Goal: Use online tool/utility: Use online tool/utility

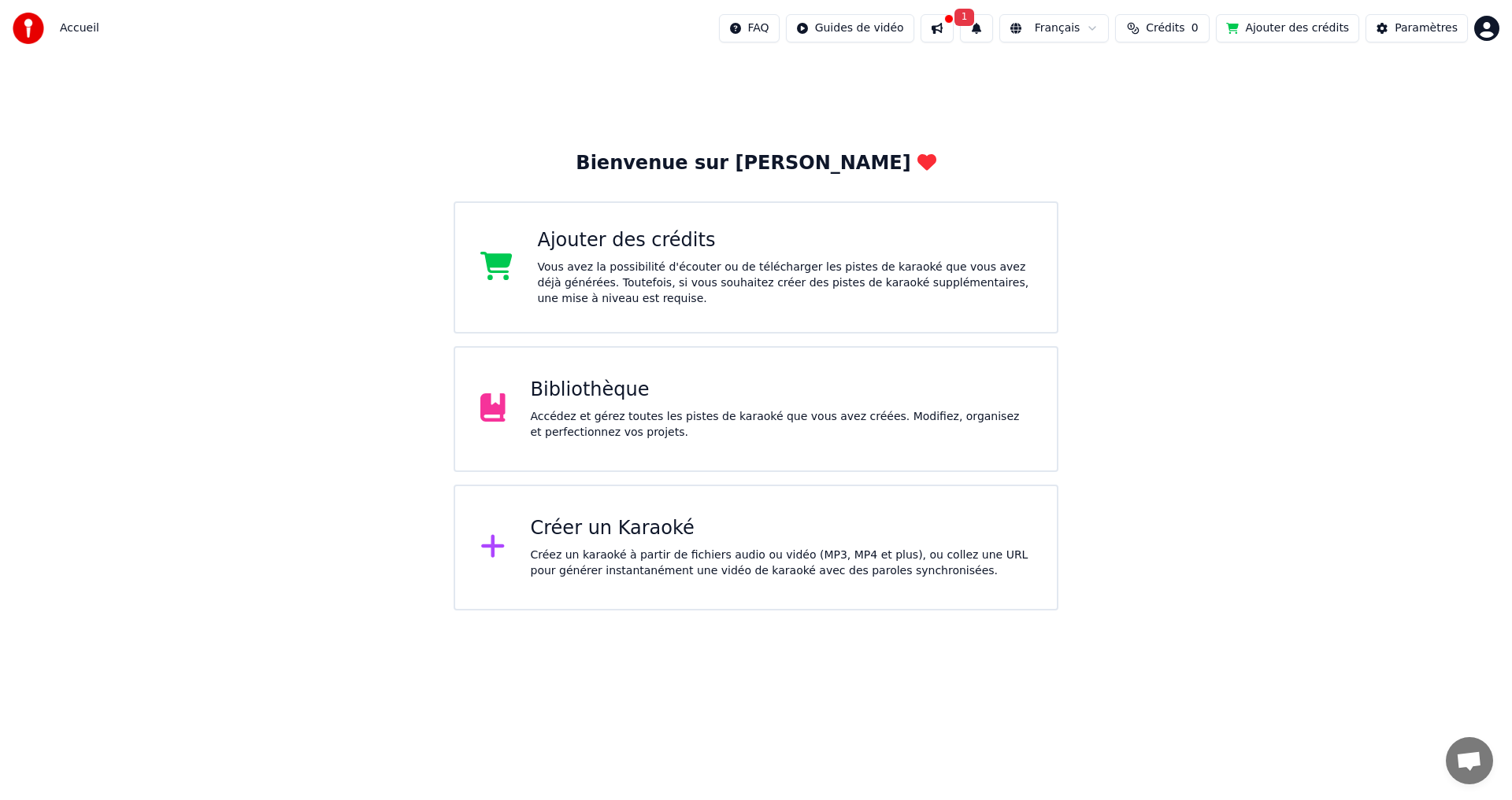
click at [1184, 30] on span "Crédits" at bounding box center [1165, 28] width 39 height 16
click at [1184, 25] on span "Crédits" at bounding box center [1165, 28] width 39 height 16
click at [698, 536] on div "Créer un Karaoké" at bounding box center [780, 528] width 501 height 25
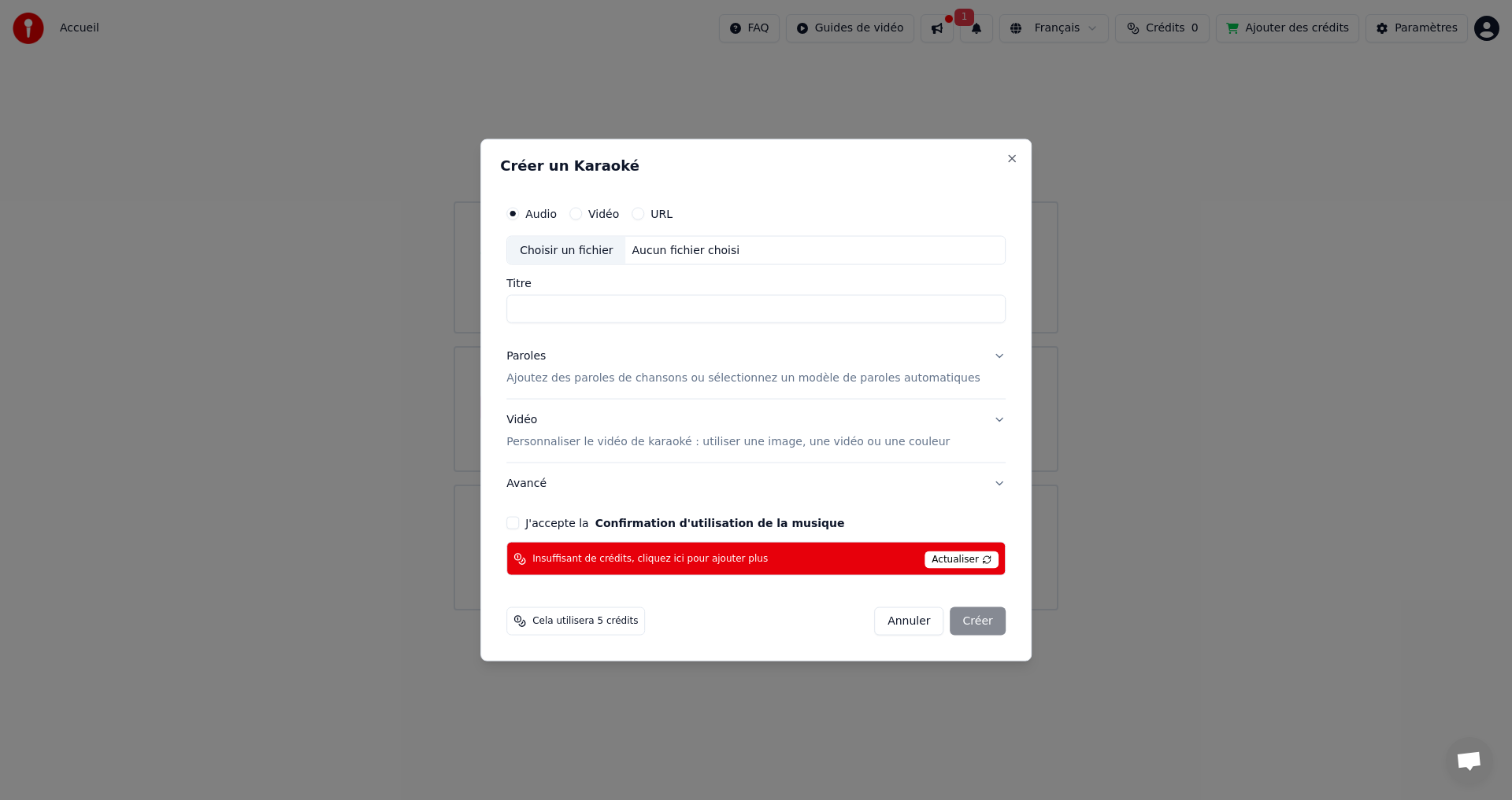
click at [951, 561] on span "Actualiser" at bounding box center [961, 560] width 74 height 17
click at [795, 557] on div "Insuffisant de crédits, cliquez ici pour ajouter plus Actualiser" at bounding box center [756, 559] width 499 height 34
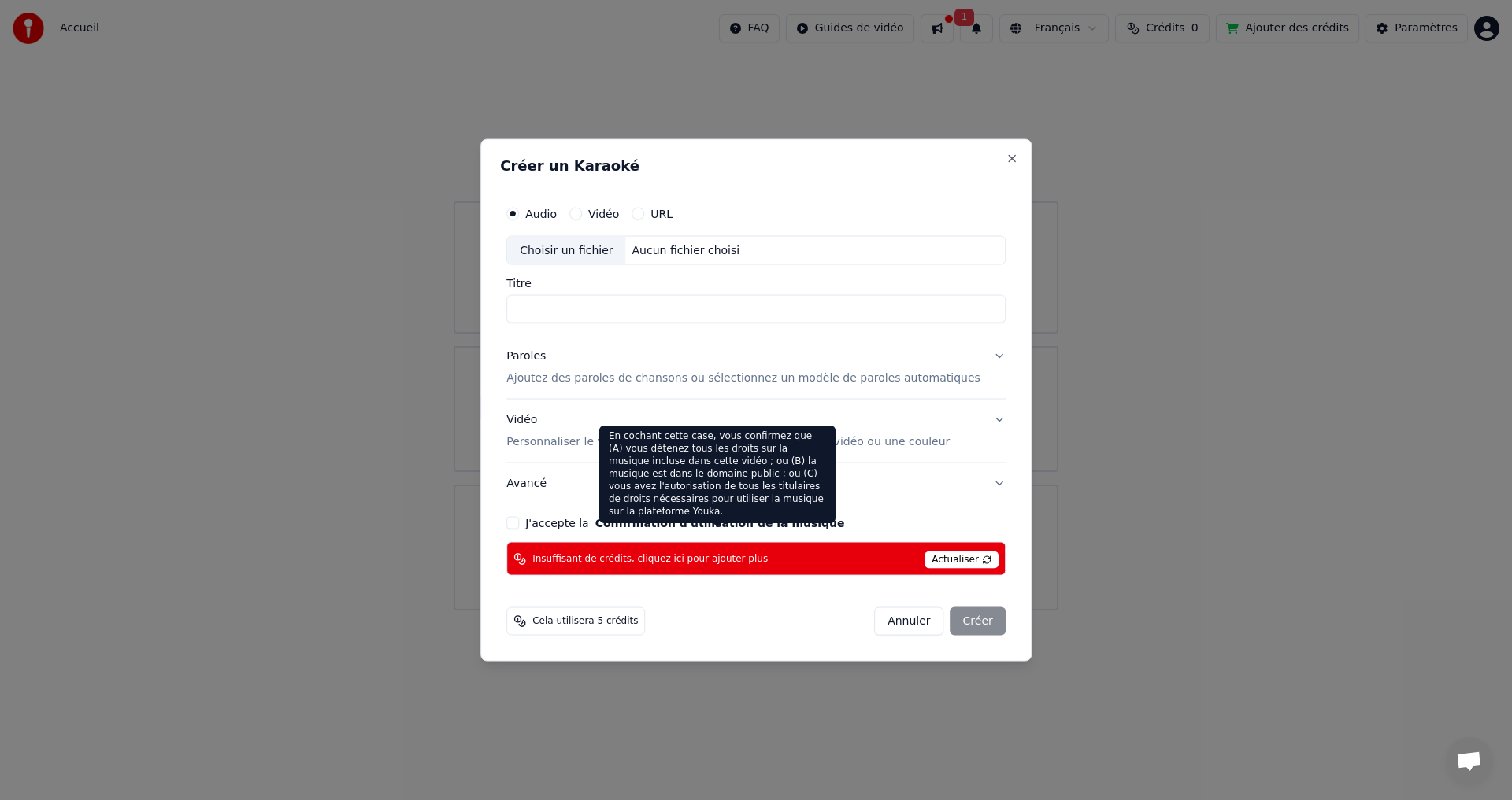
click at [814, 518] on button "Confirmation d'utilisation de la musique" at bounding box center [719, 523] width 249 height 11
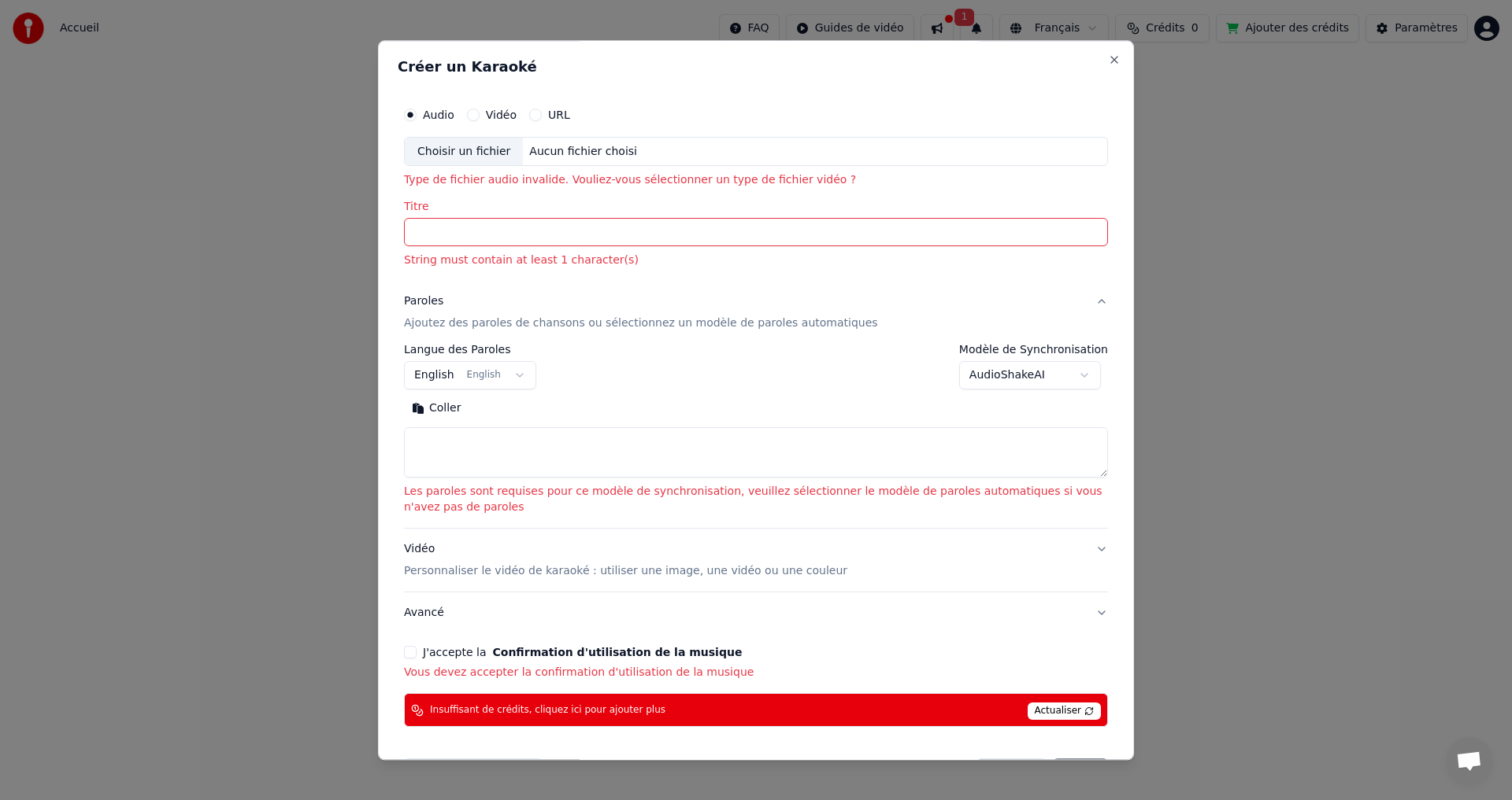
scroll to position [52, 0]
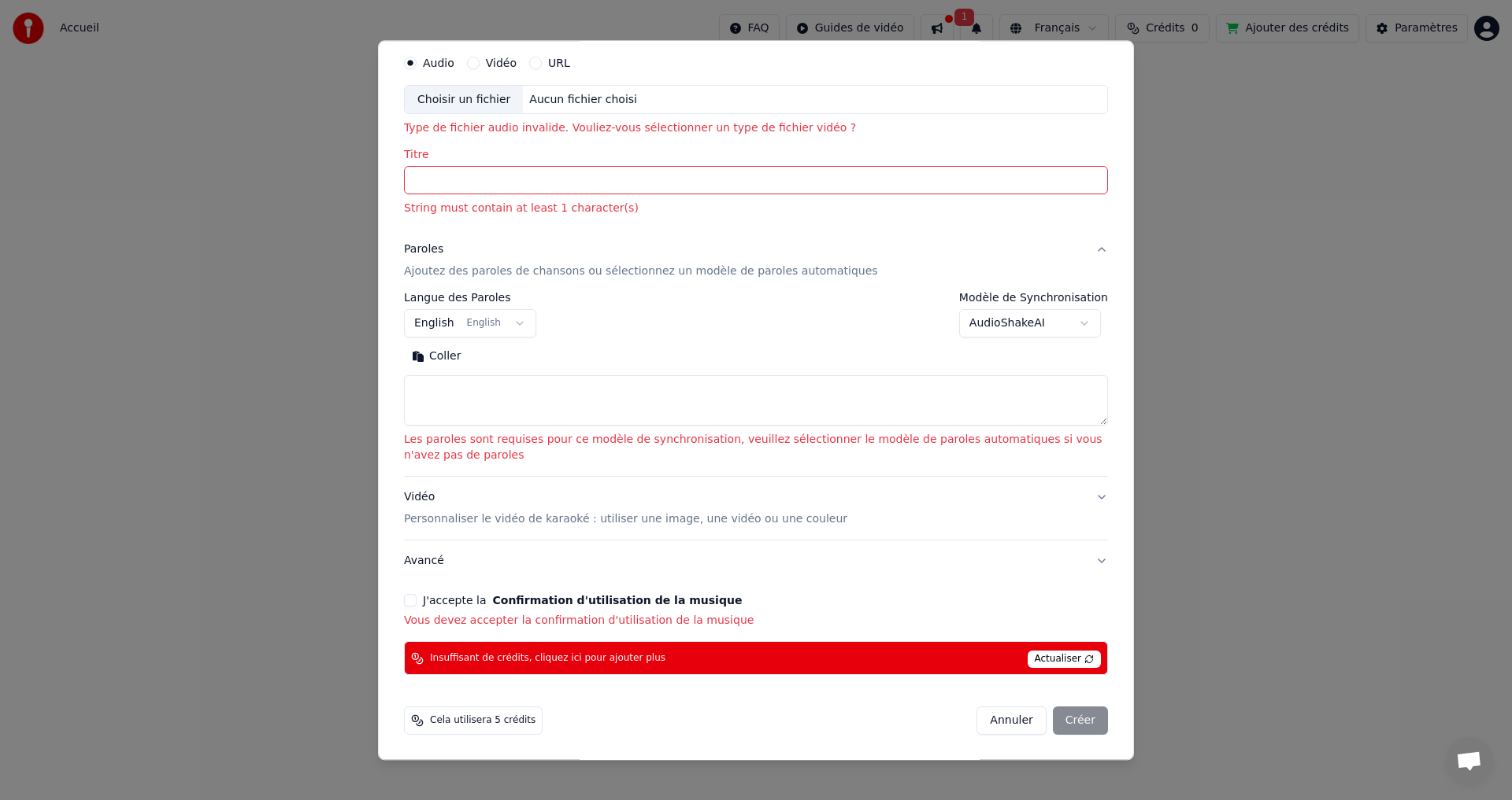
select select
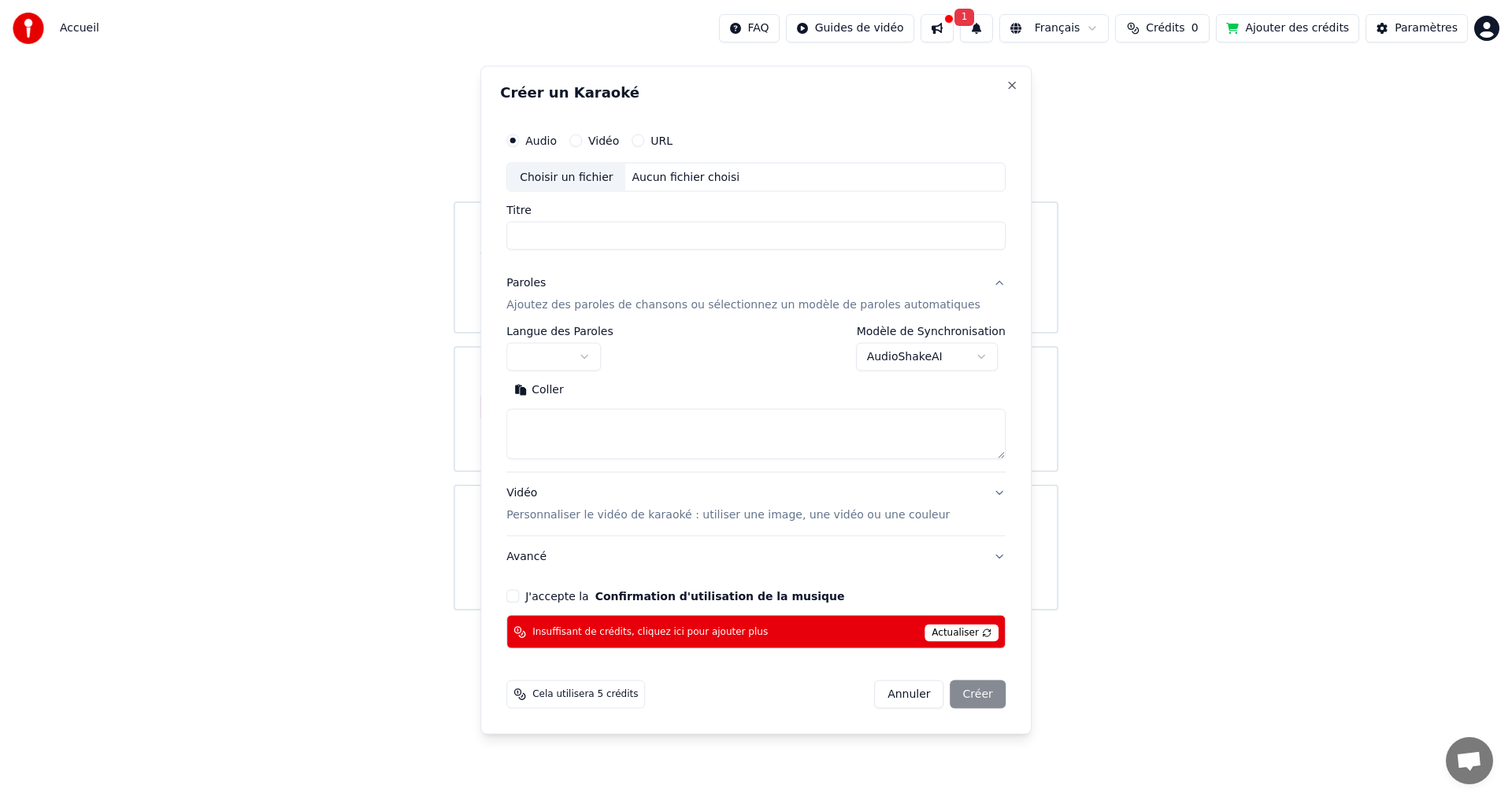
scroll to position [0, 0]
